Goal: Find specific page/section: Find specific page/section

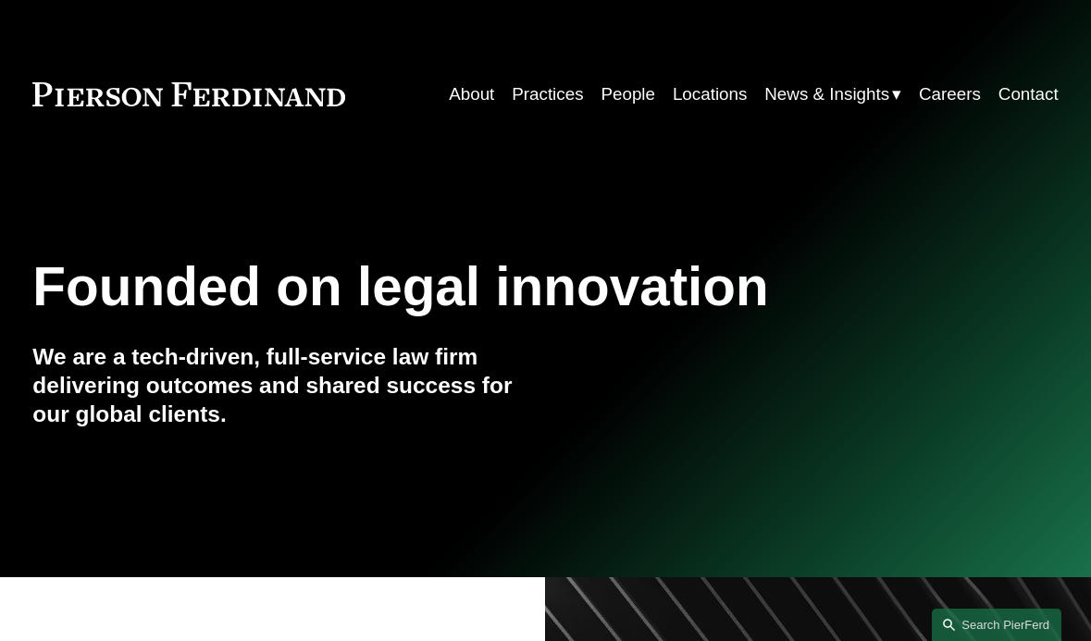
click at [551, 94] on link "Practices" at bounding box center [547, 94] width 71 height 35
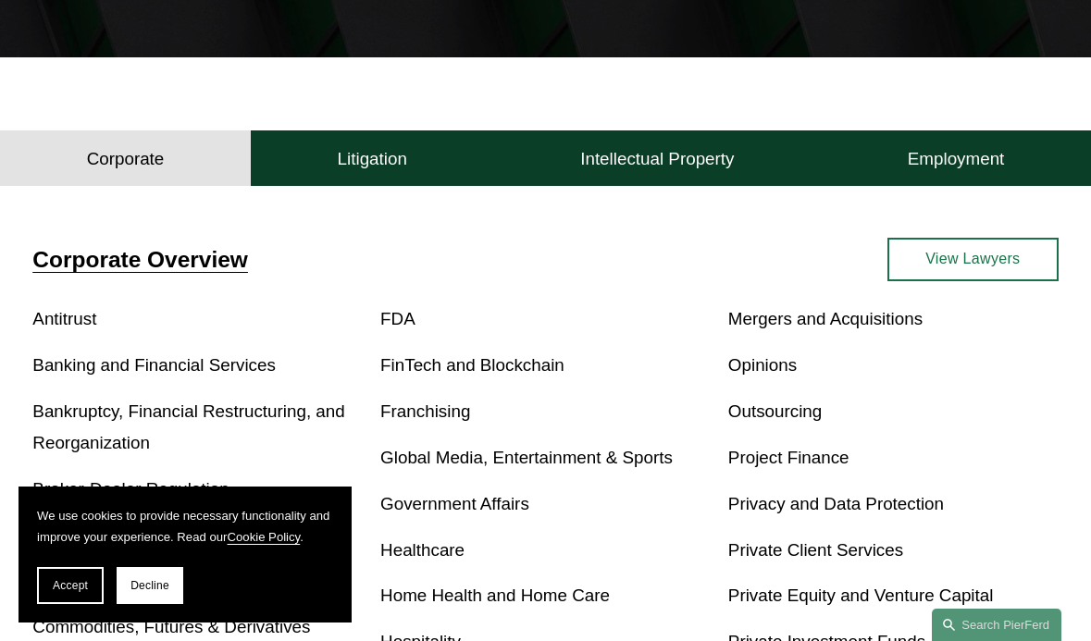
scroll to position [370, 0]
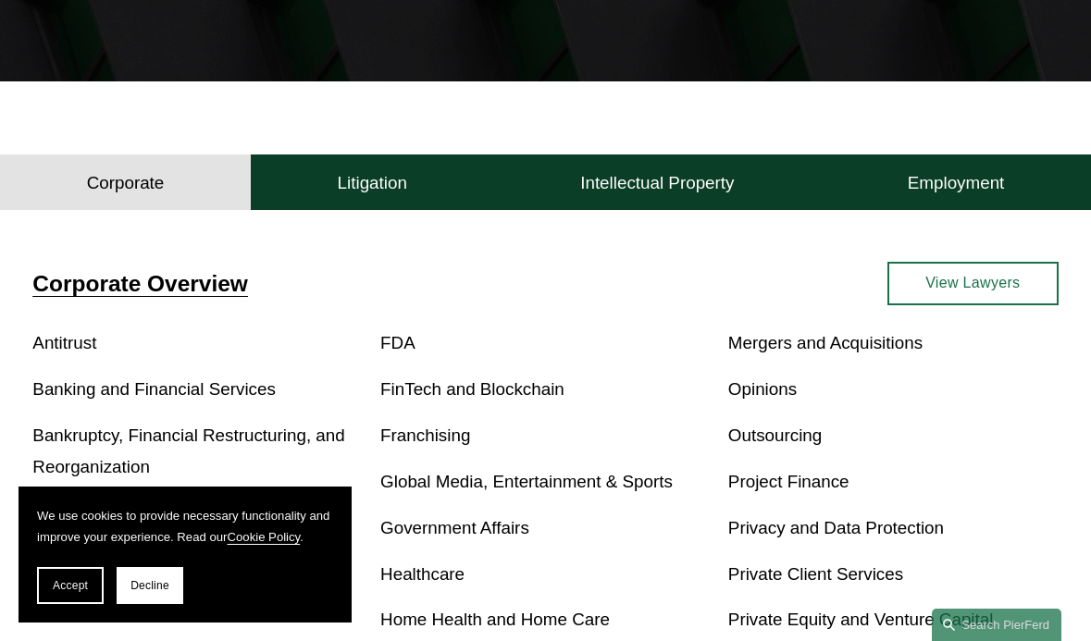
click at [953, 289] on link "View Lawyers" at bounding box center [972, 284] width 171 height 44
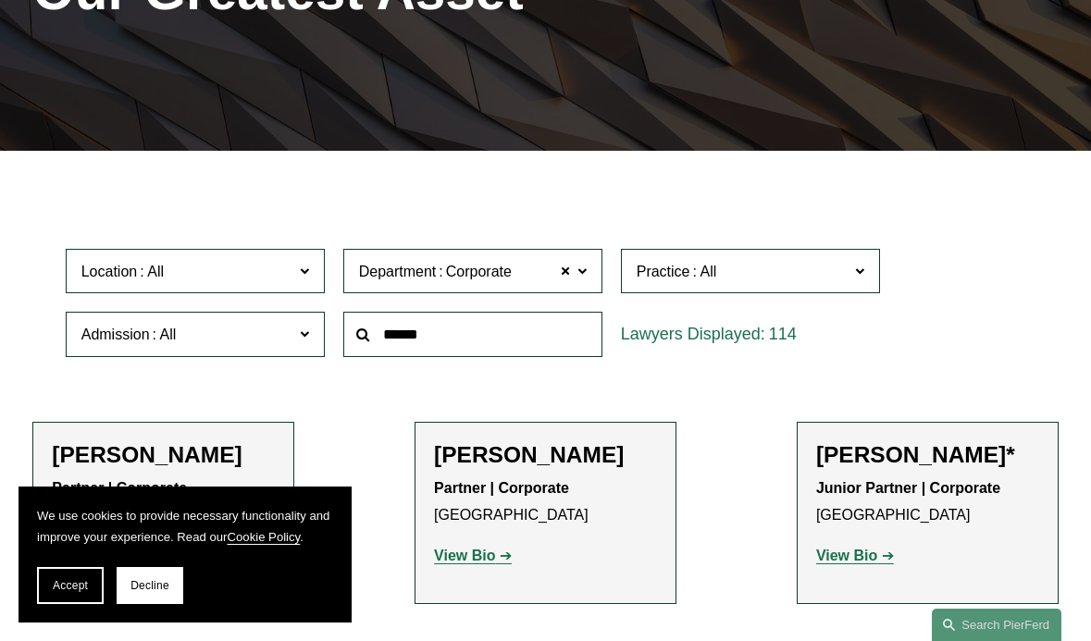
scroll to position [278, 0]
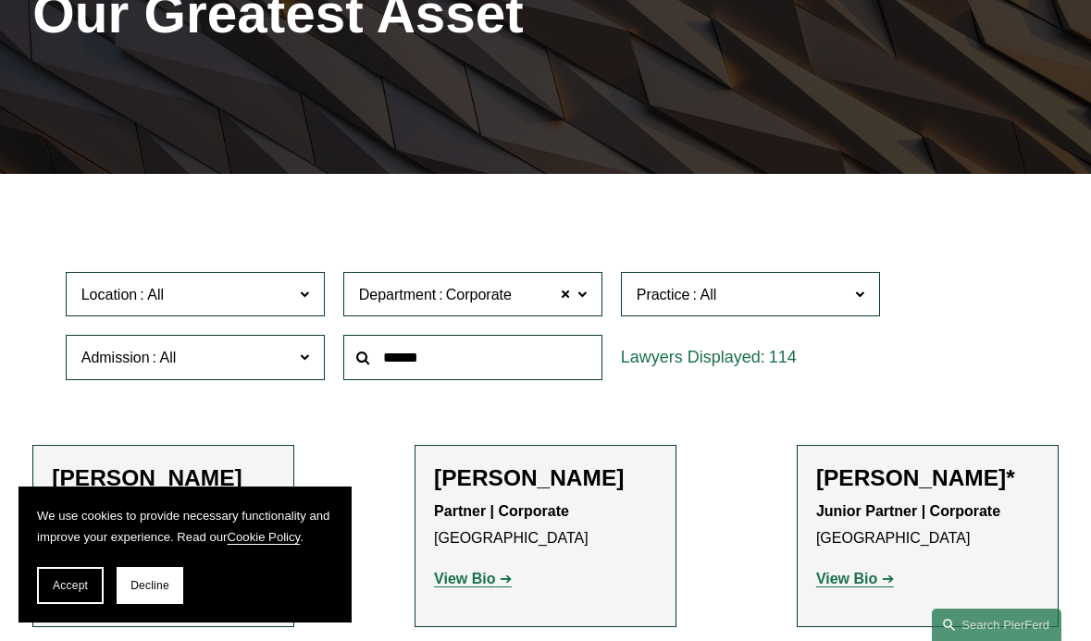
click at [516, 297] on span "Department Corporate" at bounding box center [465, 294] width 212 height 25
click at [0, 0] on link "Litigation" at bounding box center [0, 0] width 0 height 0
